Goal: Task Accomplishment & Management: Complete application form

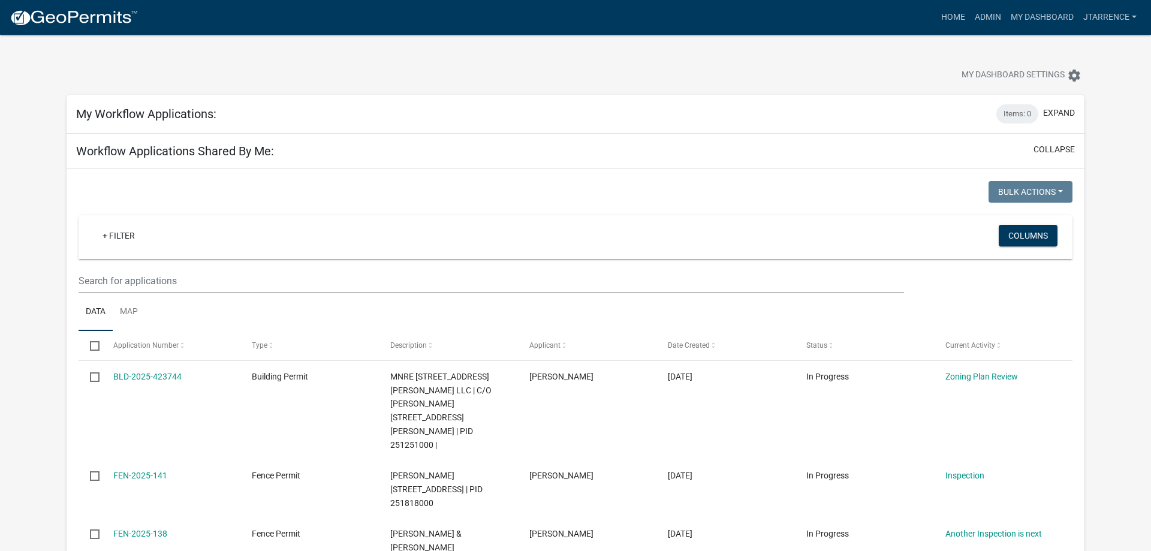
select select "3: 100"
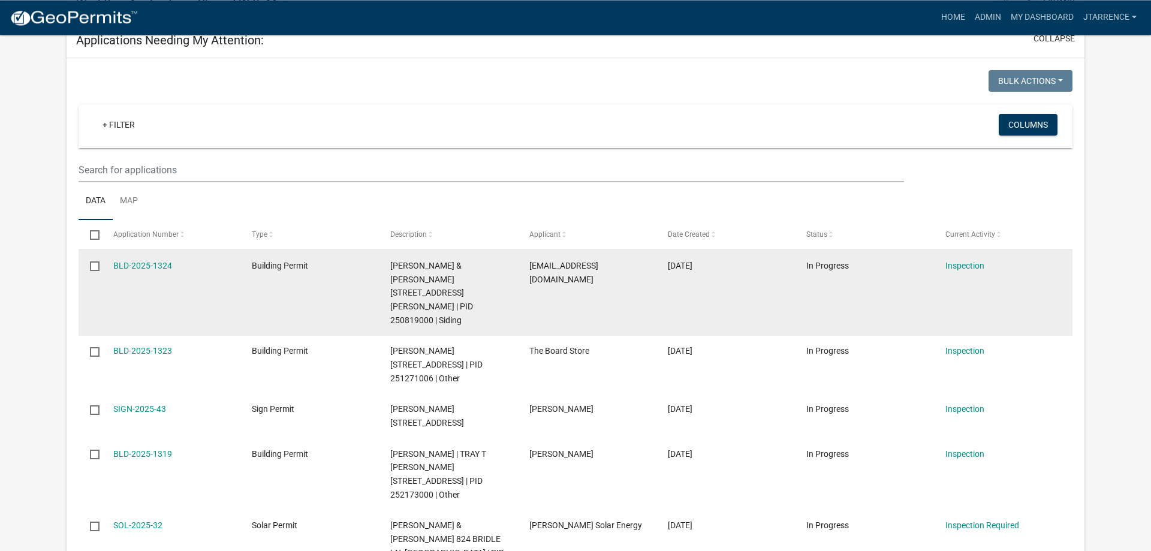
scroll to position [673, 0]
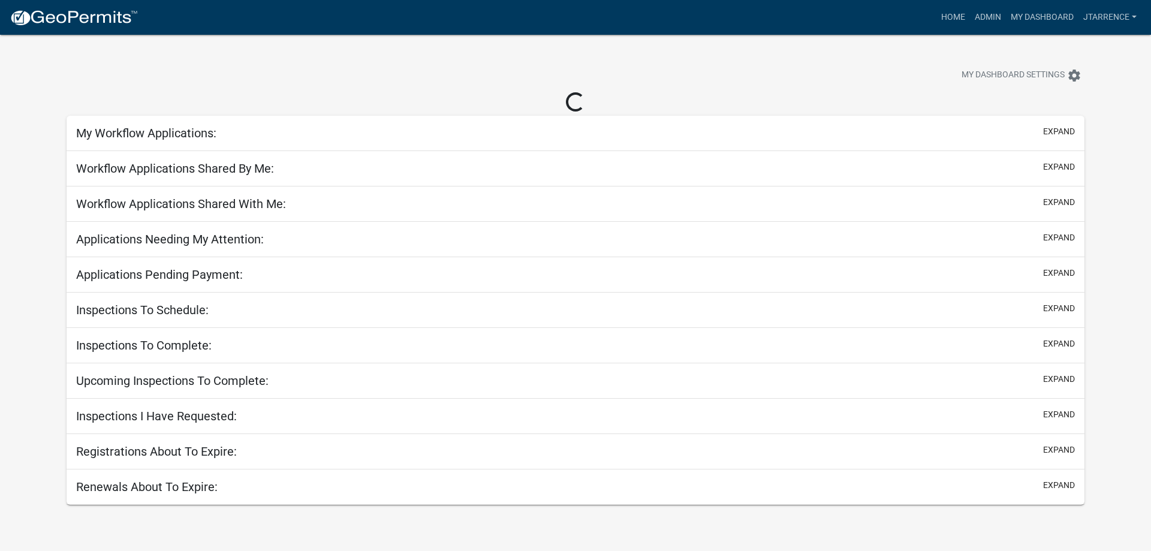
scroll to position [35, 0]
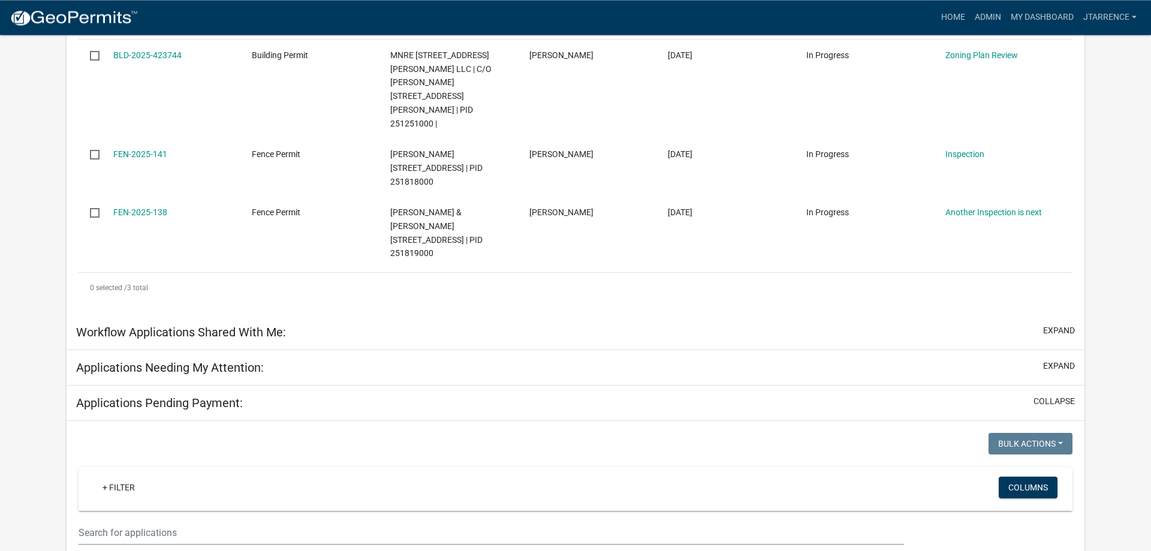
scroll to position [402, 0]
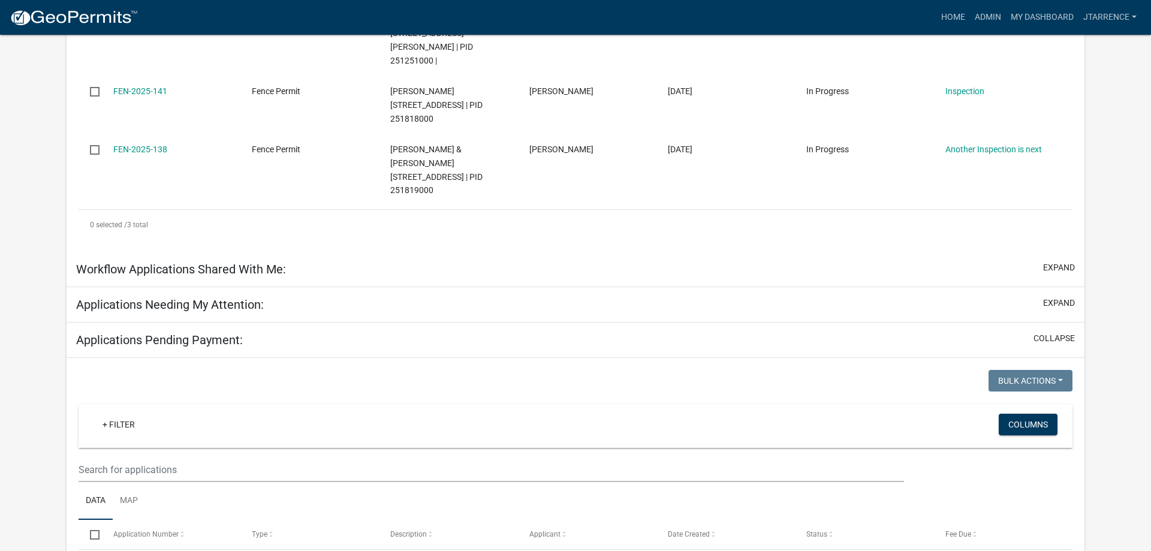
select select "3: 100"
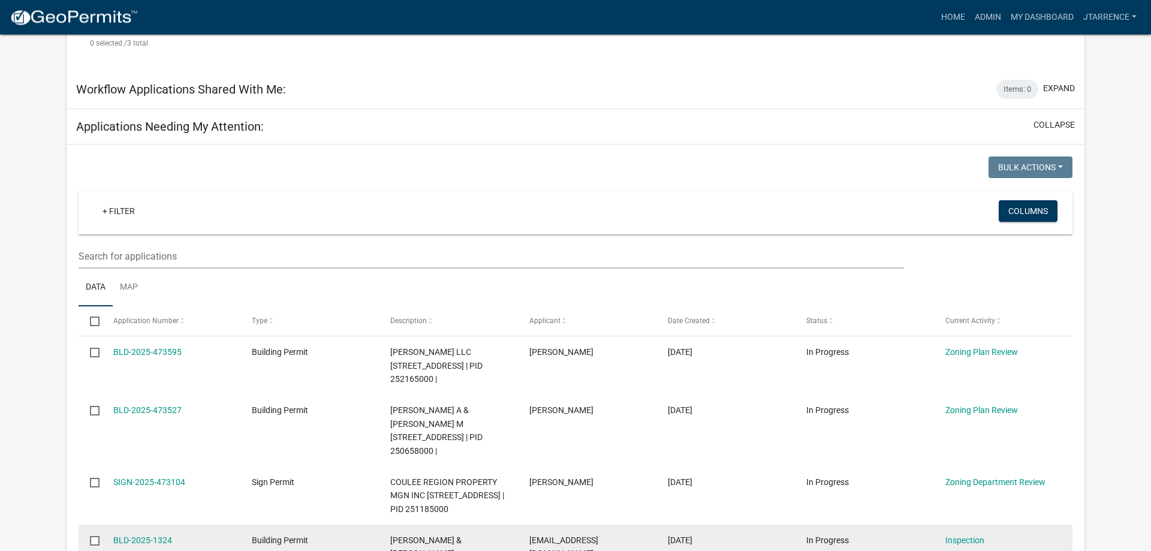
scroll to position [646, 0]
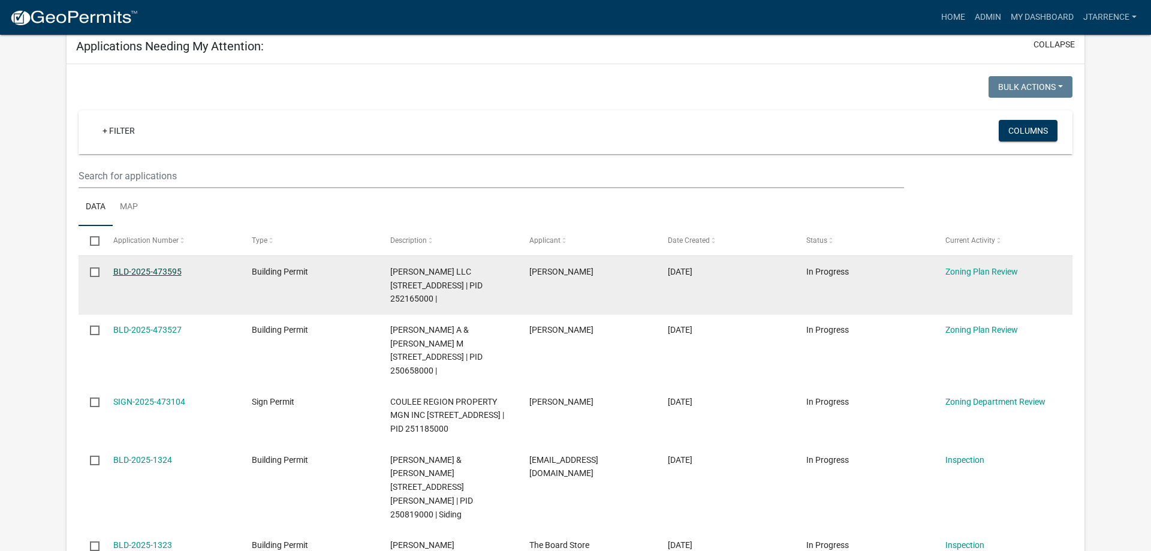
click at [158, 267] on link "BLD-2025-473595" at bounding box center [147, 272] width 68 height 10
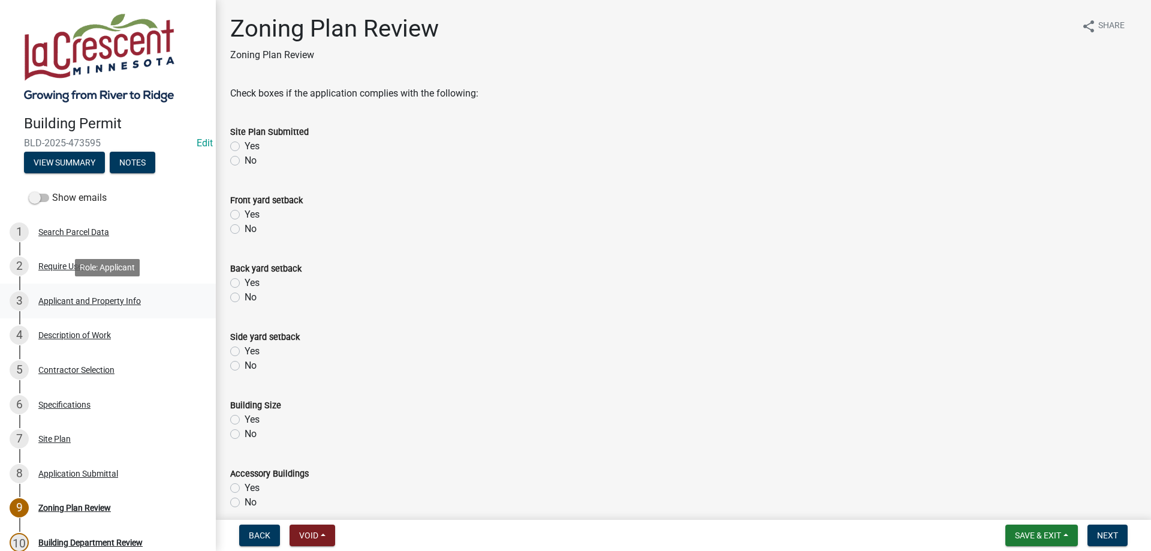
click at [73, 301] on div "Applicant and Property Info" at bounding box center [89, 301] width 103 height 8
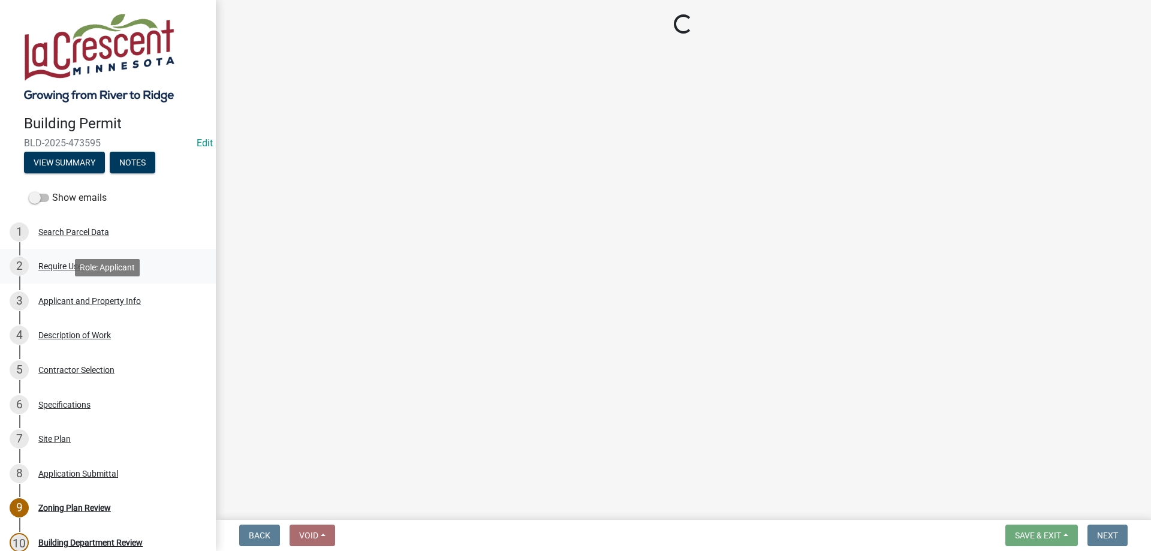
select select "e838c9e2-1e6e-4405-bddc-a3335cd38b08"
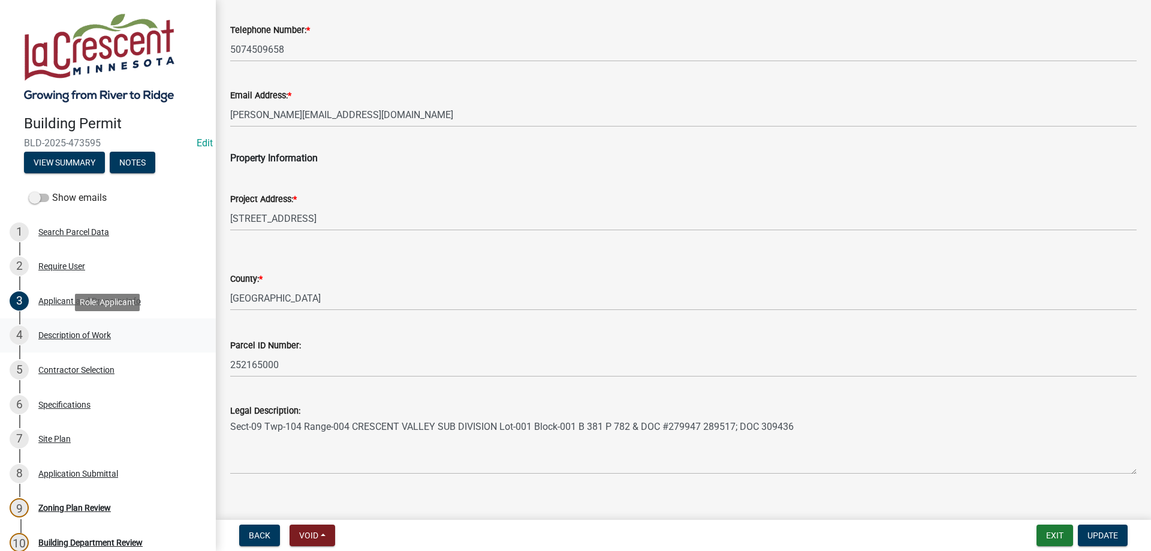
scroll to position [185, 0]
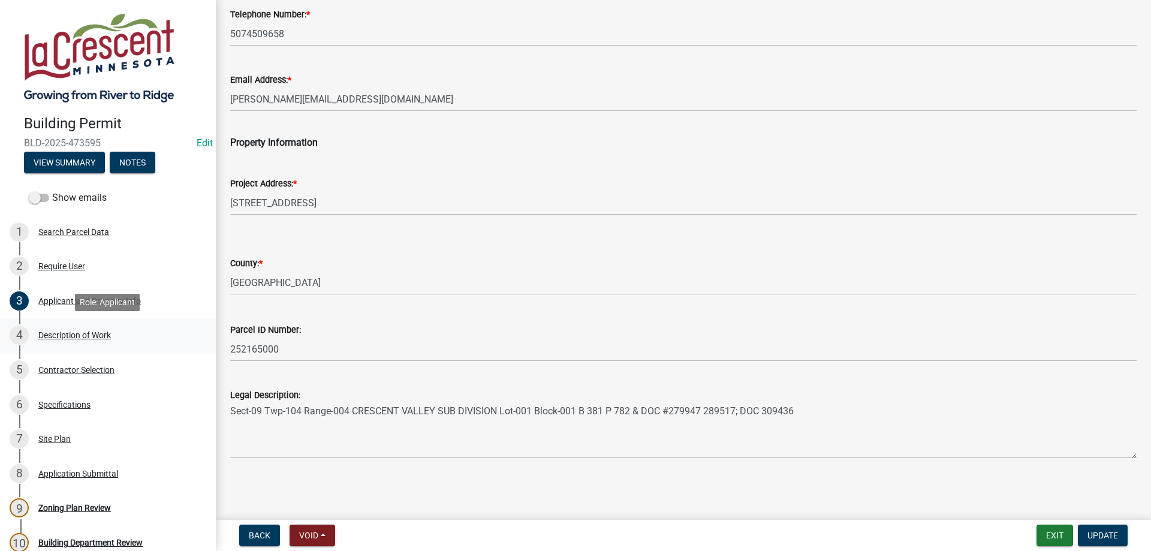
click at [91, 338] on div "Description of Work" at bounding box center [74, 335] width 73 height 8
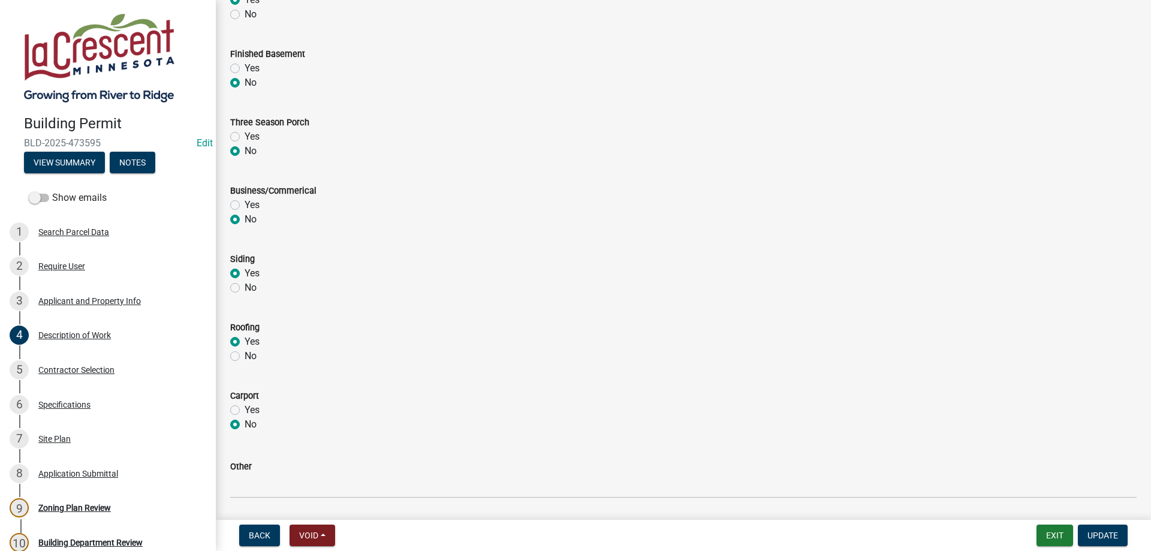
scroll to position [488, 0]
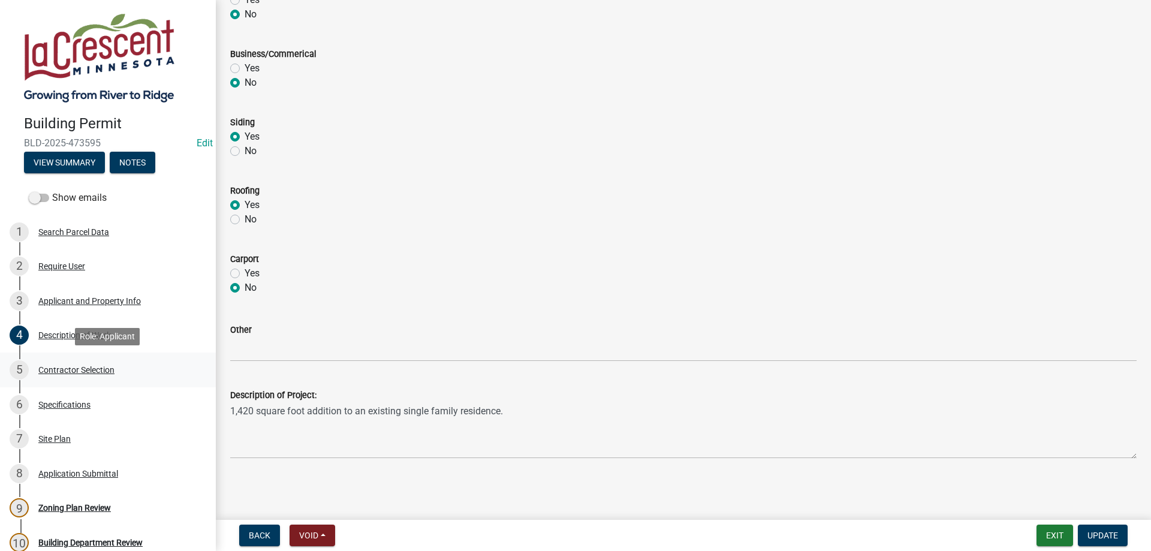
click at [82, 368] on div "Contractor Selection" at bounding box center [76, 370] width 76 height 8
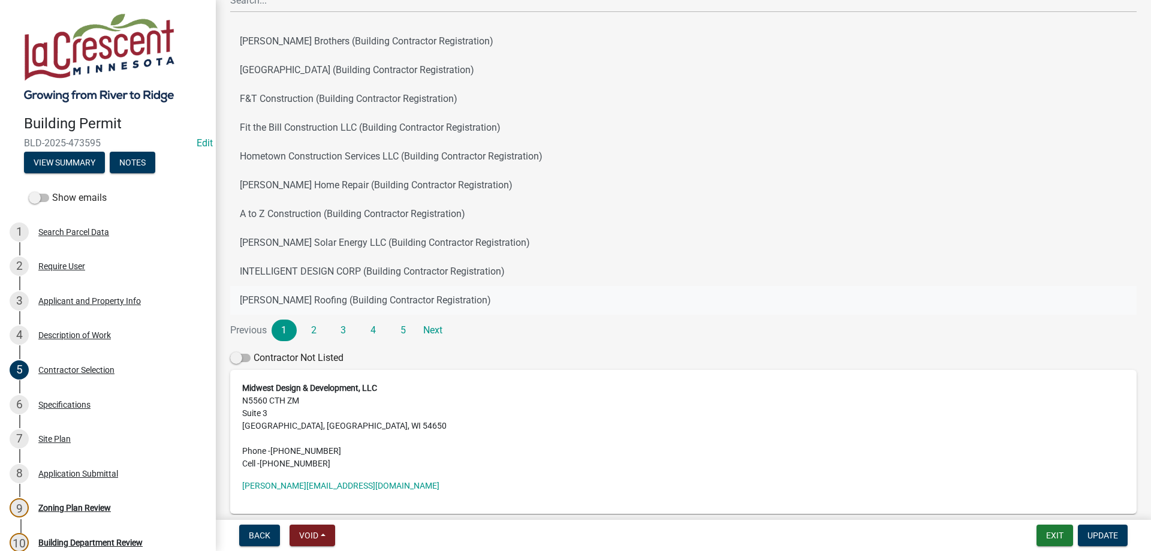
scroll to position [168, 0]
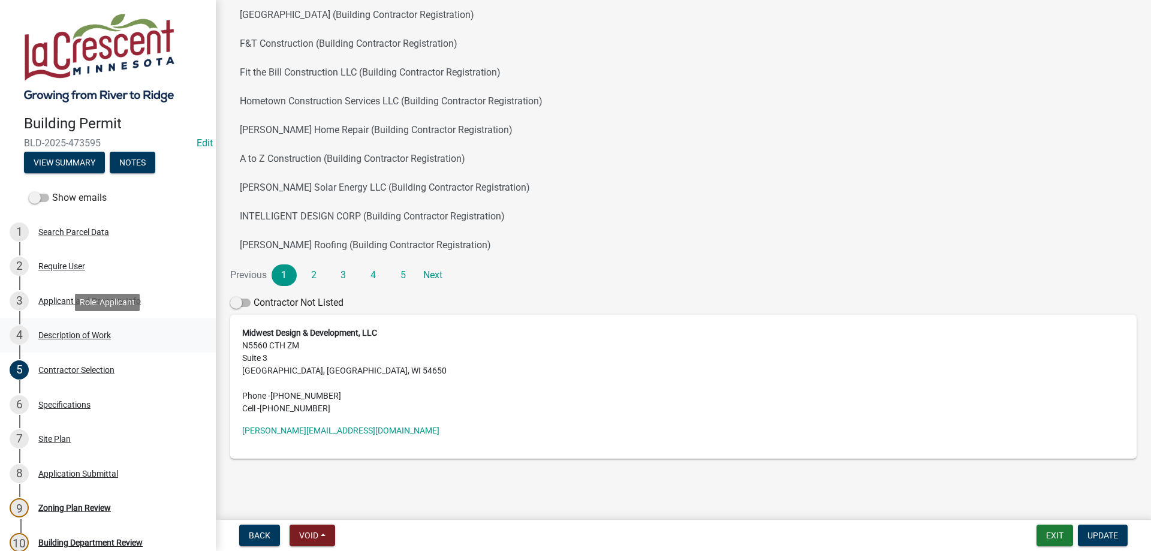
click at [55, 332] on div "Description of Work" at bounding box center [74, 335] width 73 height 8
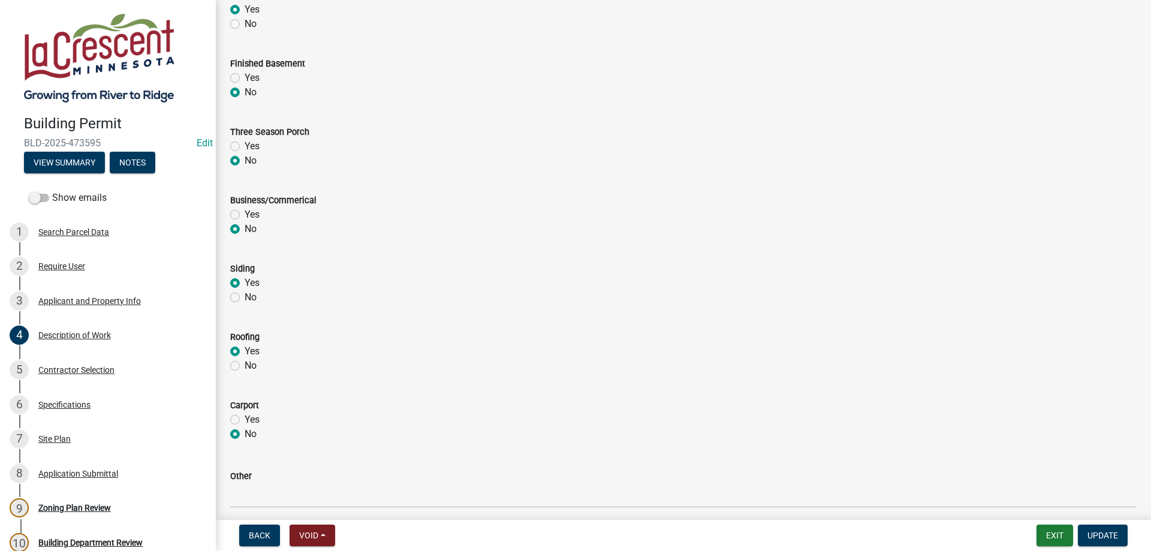
scroll to position [488, 0]
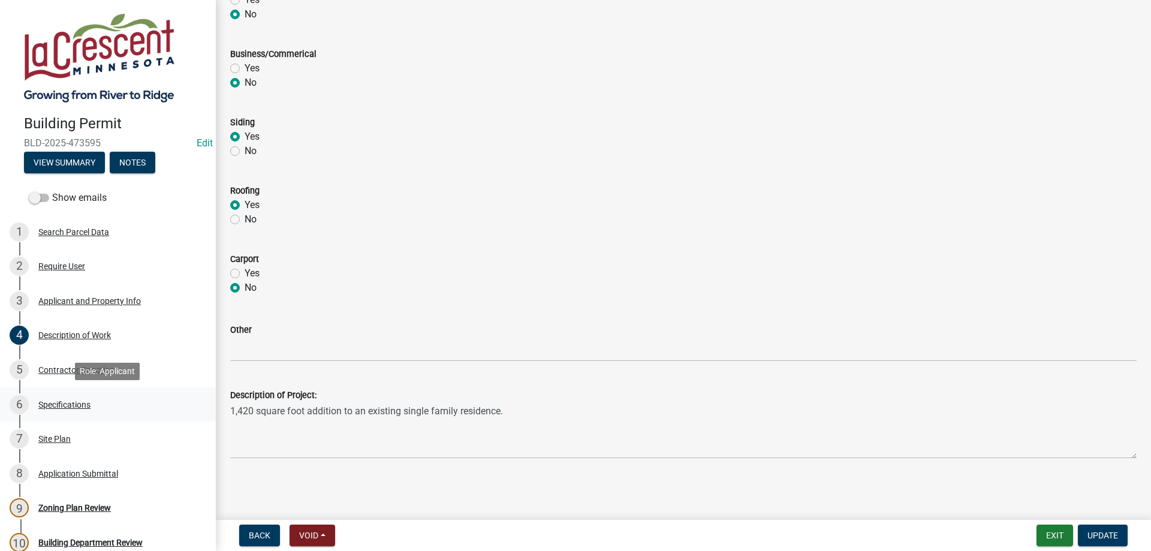
click at [55, 402] on div "Specifications" at bounding box center [64, 405] width 52 height 8
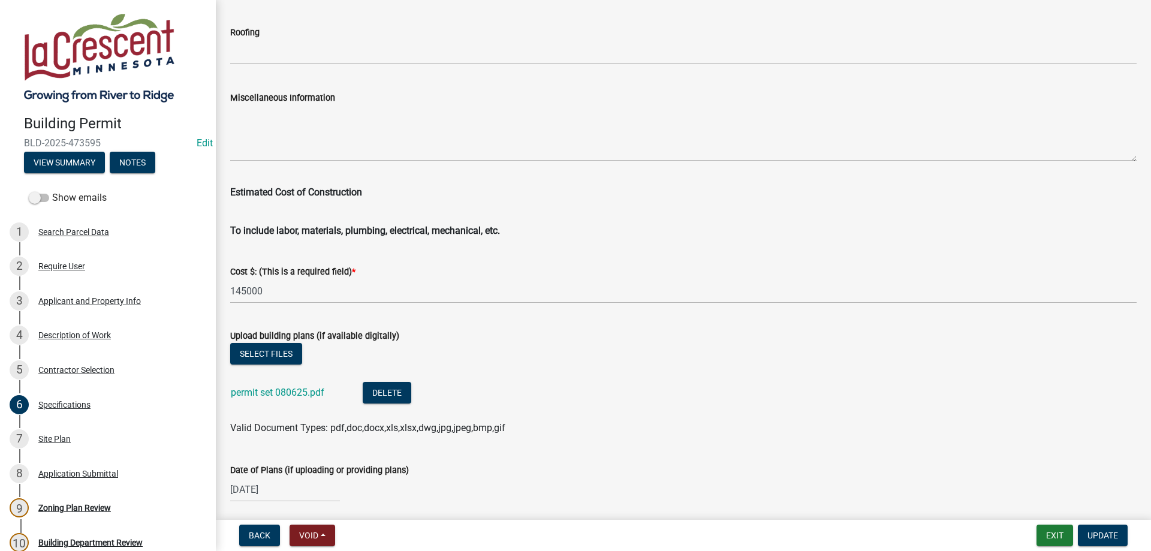
scroll to position [1983, 0]
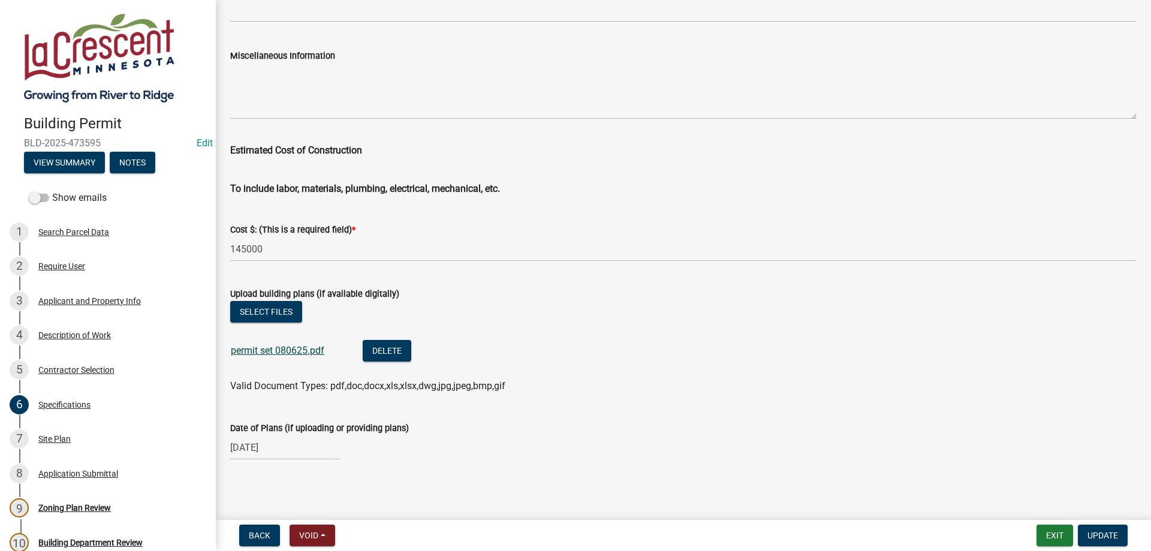
click at [251, 355] on link "permit set 080625.pdf" at bounding box center [278, 350] width 94 height 11
click at [1054, 528] on button "Exit" at bounding box center [1055, 536] width 37 height 22
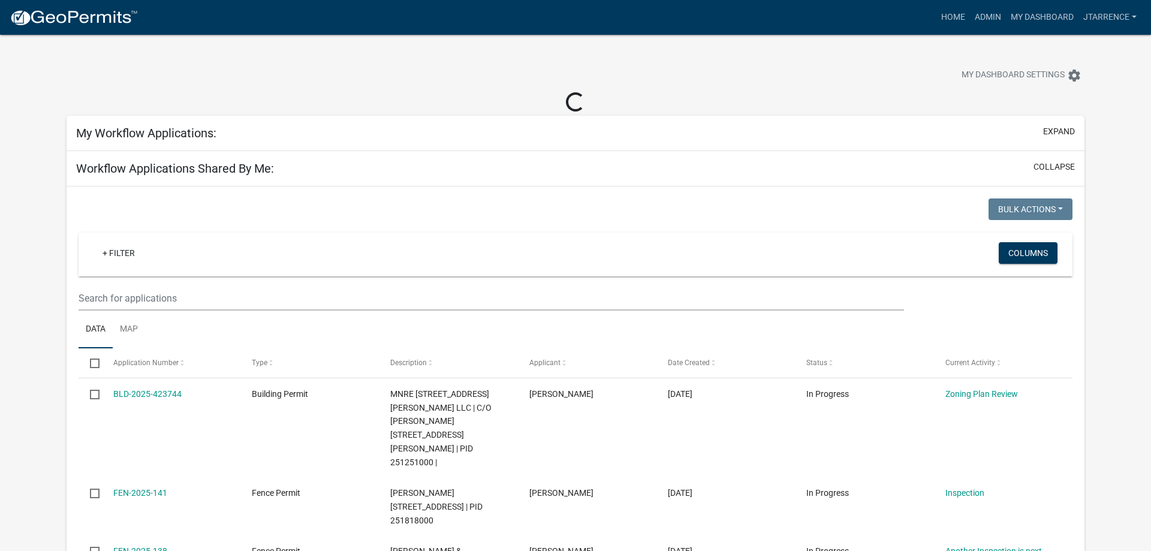
select select "3: 100"
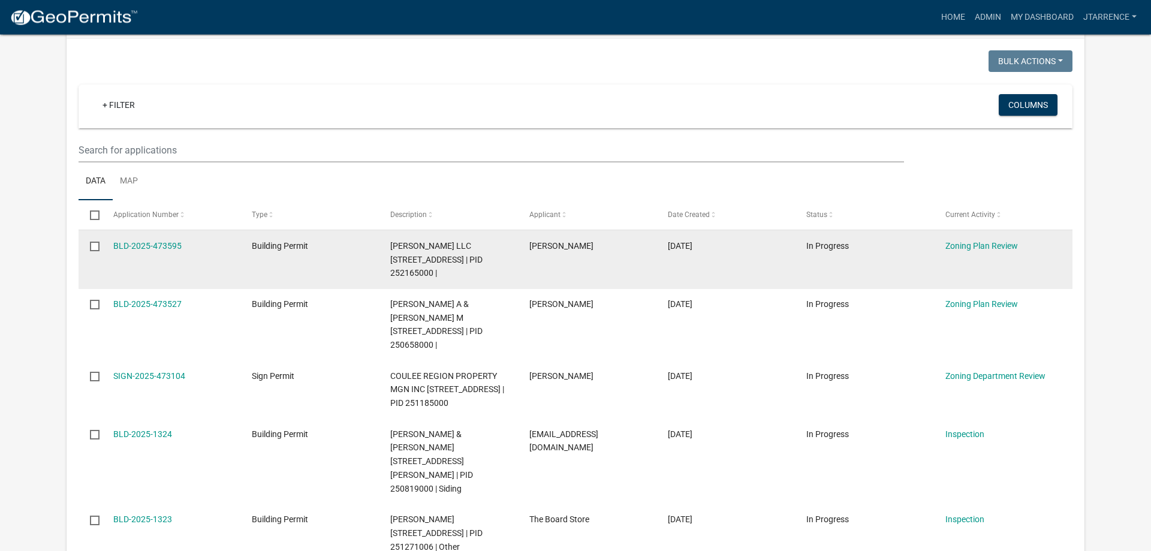
scroll to position [673, 0]
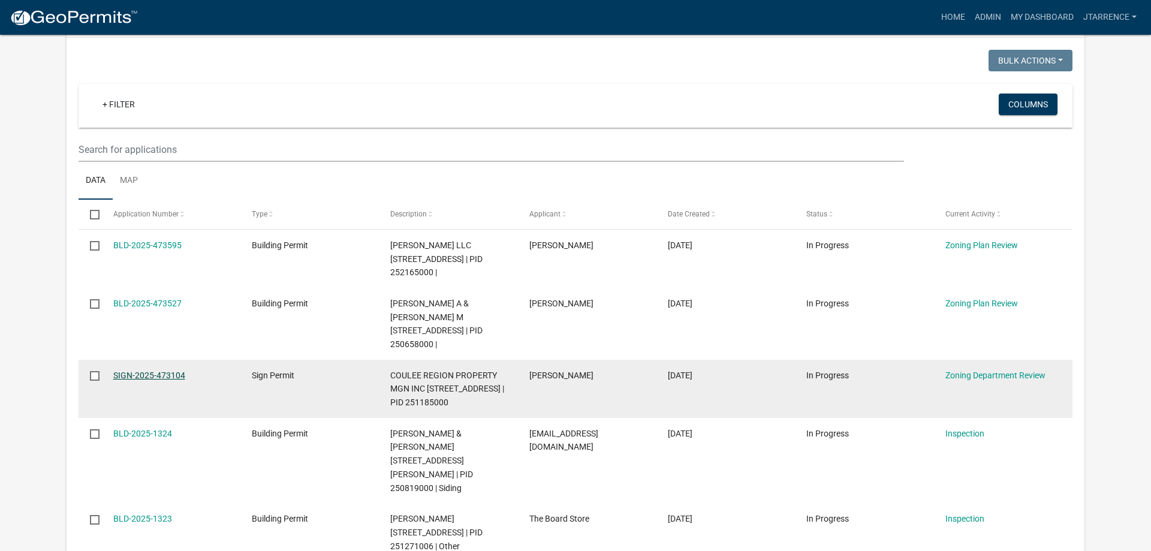
click at [157, 371] on link "SIGN-2025-473104" at bounding box center [149, 376] width 72 height 10
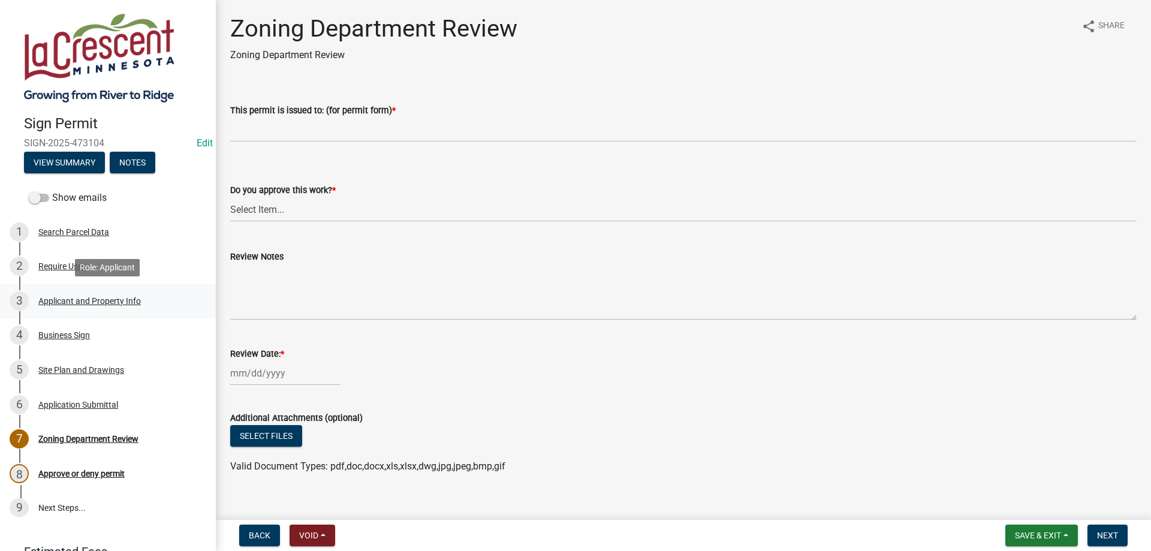
click at [92, 294] on div "3 Applicant and Property Info" at bounding box center [103, 300] width 187 height 19
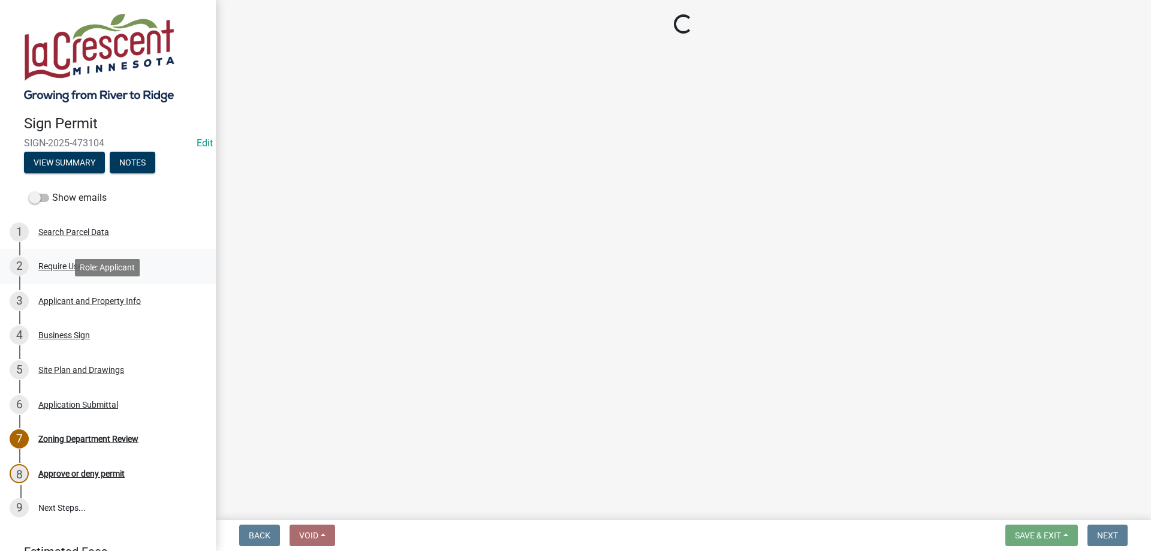
select select "1b0a4f51-4675-4ce5-b6e6-78f203fad463"
select select "0a72d87e-c708-49ae-b6a9-280411e66fce"
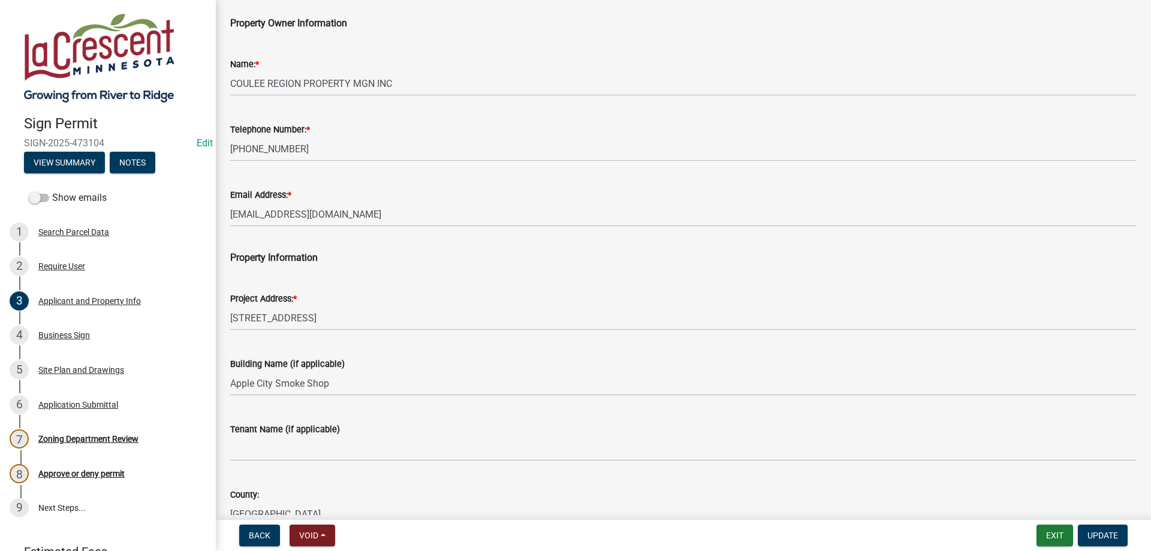
scroll to position [273, 0]
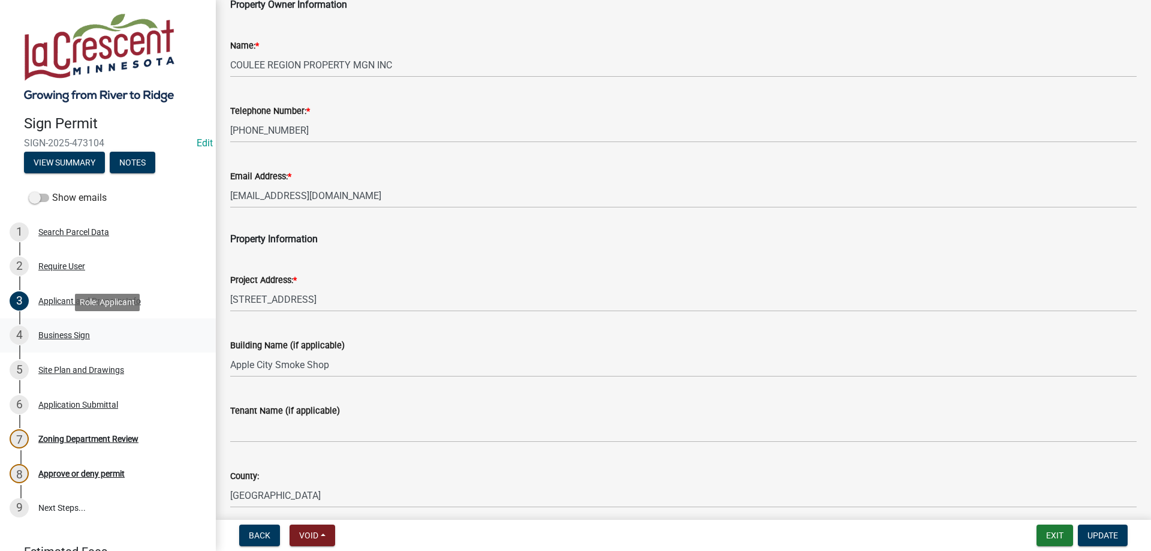
click at [52, 333] on div "Business Sign" at bounding box center [64, 335] width 52 height 8
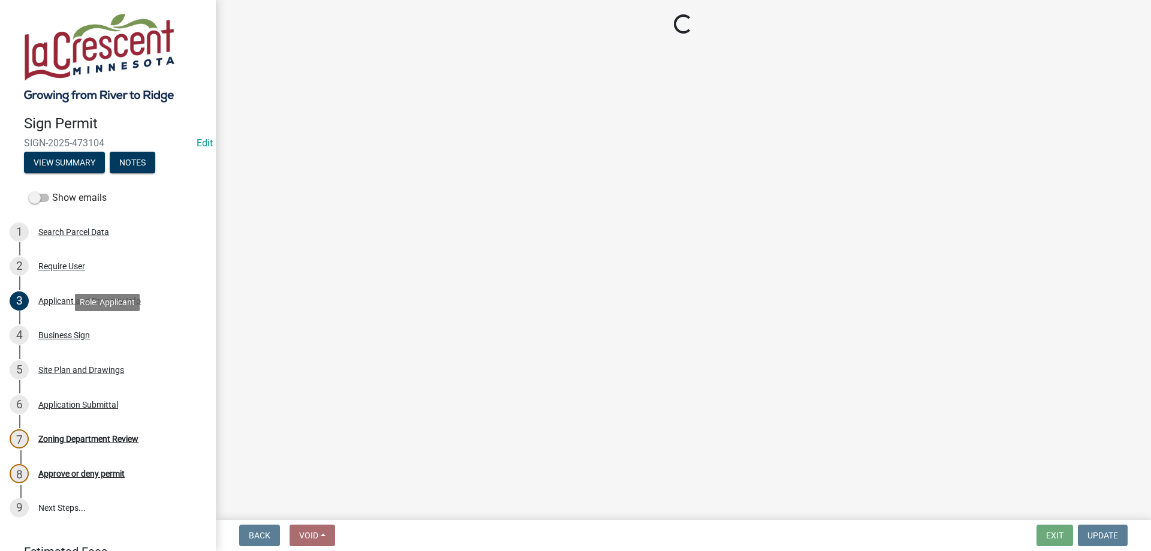
select select "dc68b505-789f-4dd5-827f-0901c49f2917"
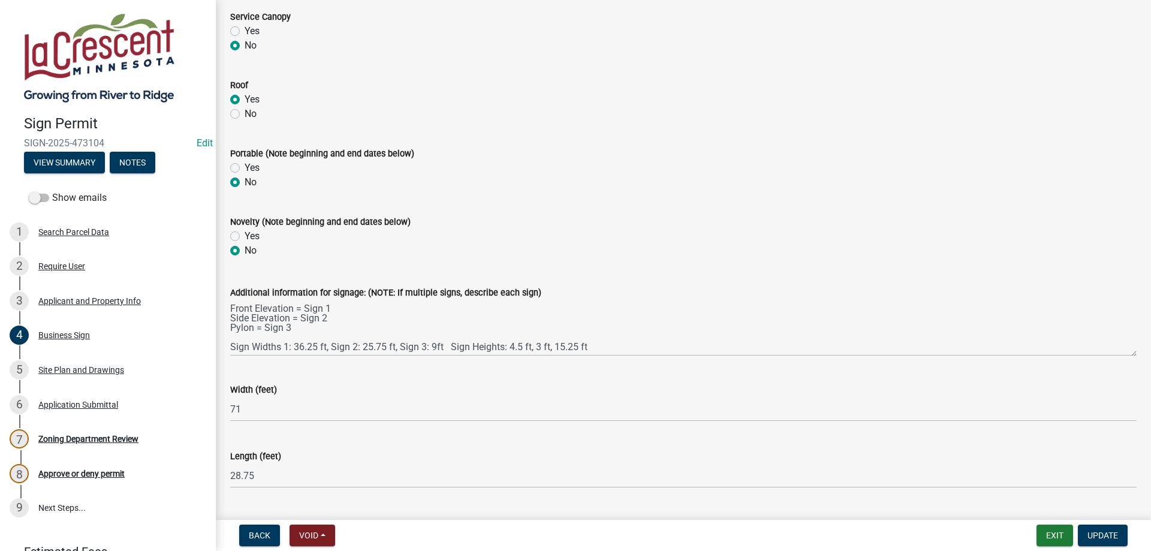
scroll to position [752, 0]
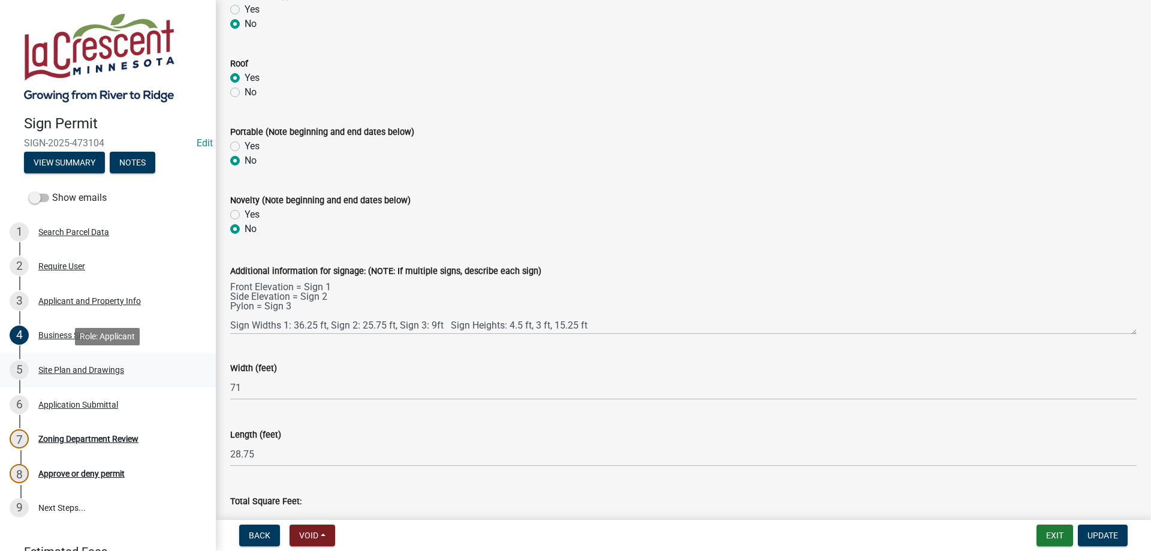
click at [86, 375] on div "5 Site Plan and Drawings" at bounding box center [103, 369] width 187 height 19
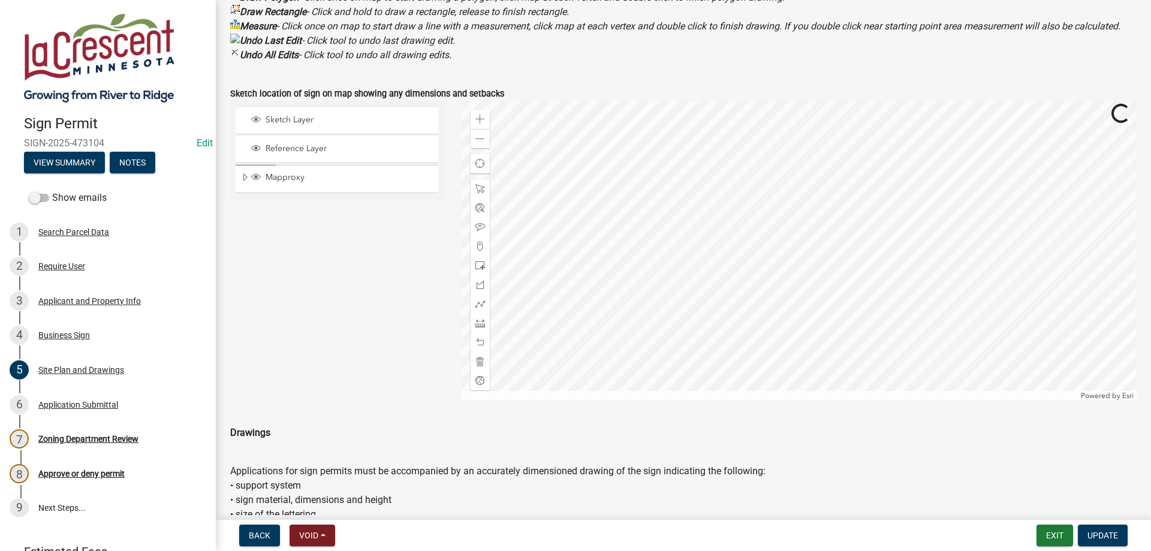
scroll to position [483, 0]
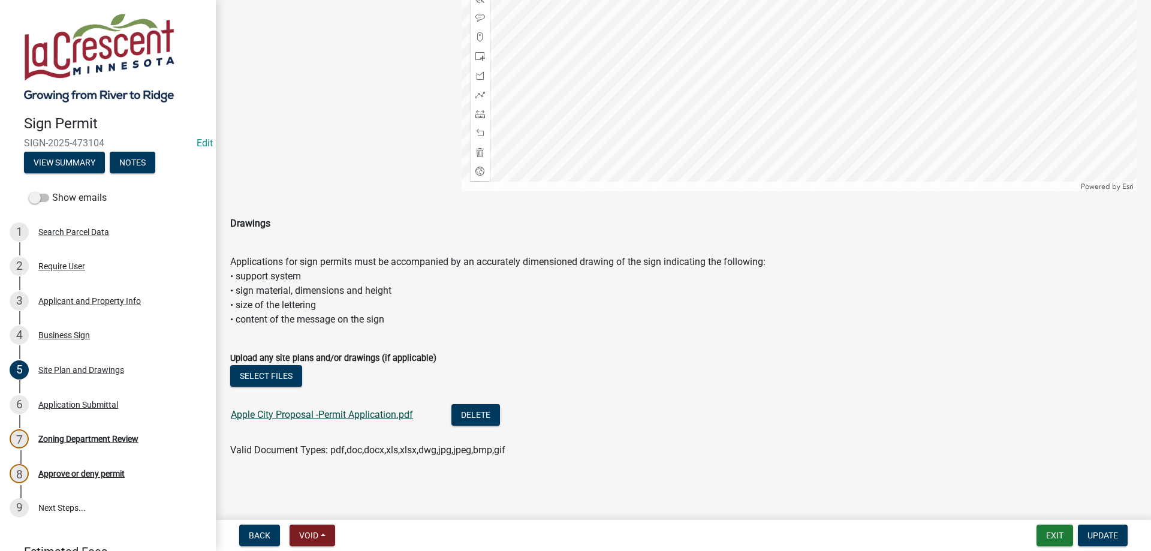
click at [312, 420] on link "Apple City Proposal -Permit Application.pdf" at bounding box center [322, 414] width 182 height 11
